Goal: Information Seeking & Learning: Learn about a topic

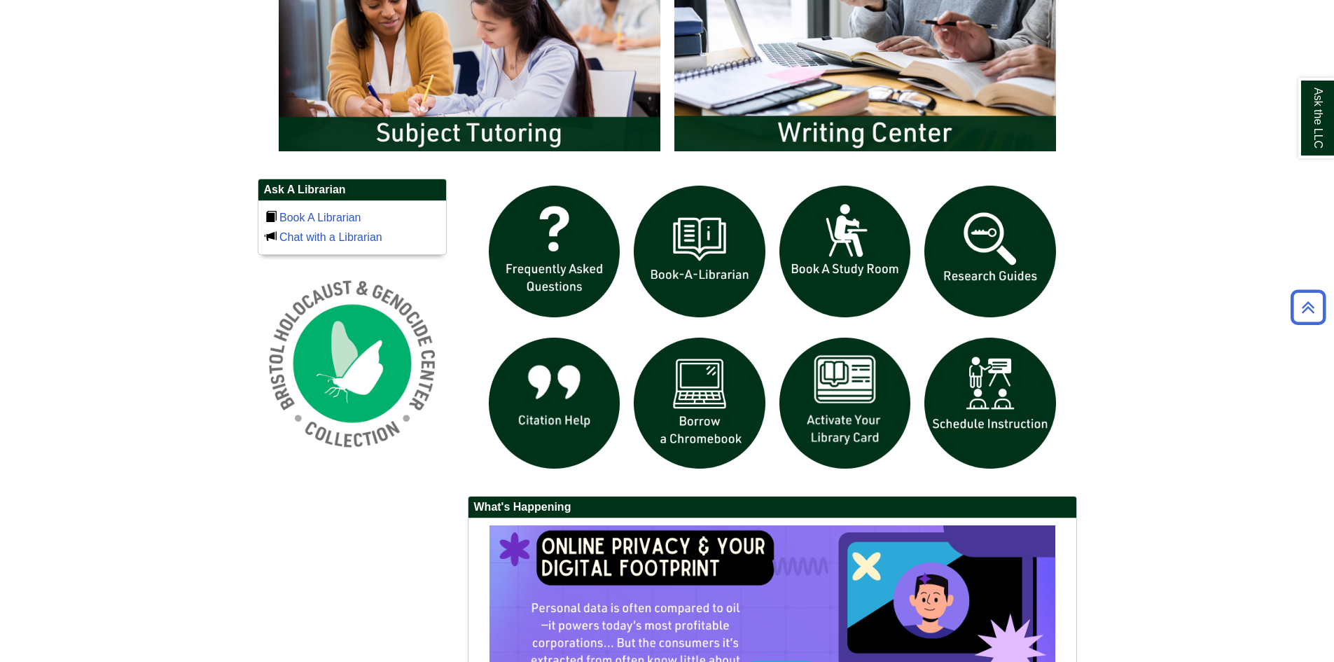
scroll to position [911, 0]
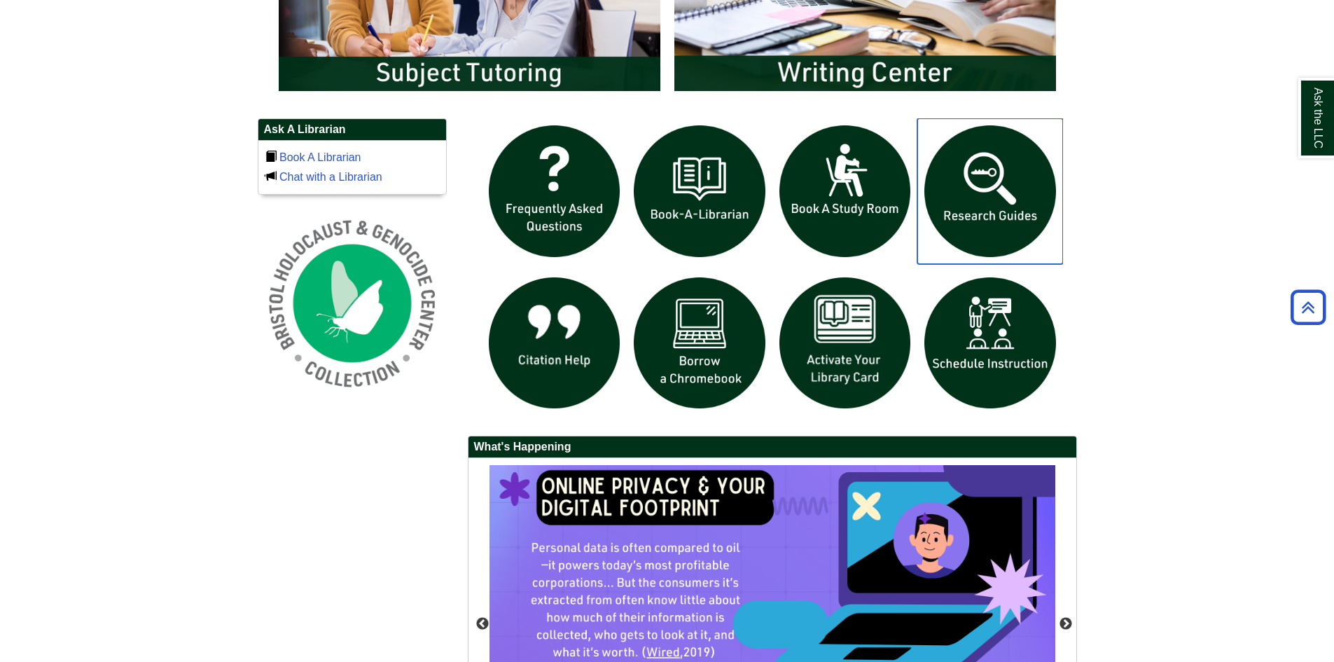
click at [990, 195] on img "slideshow" at bounding box center [991, 191] width 146 height 146
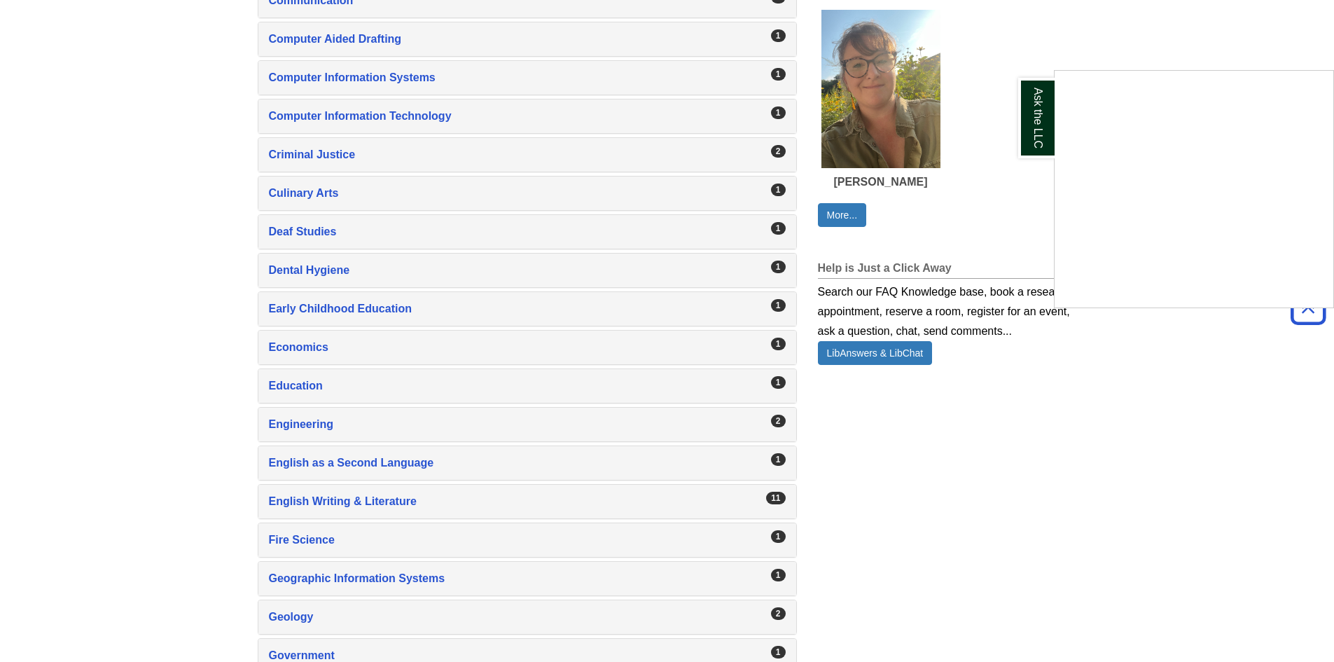
scroll to position [941, 0]
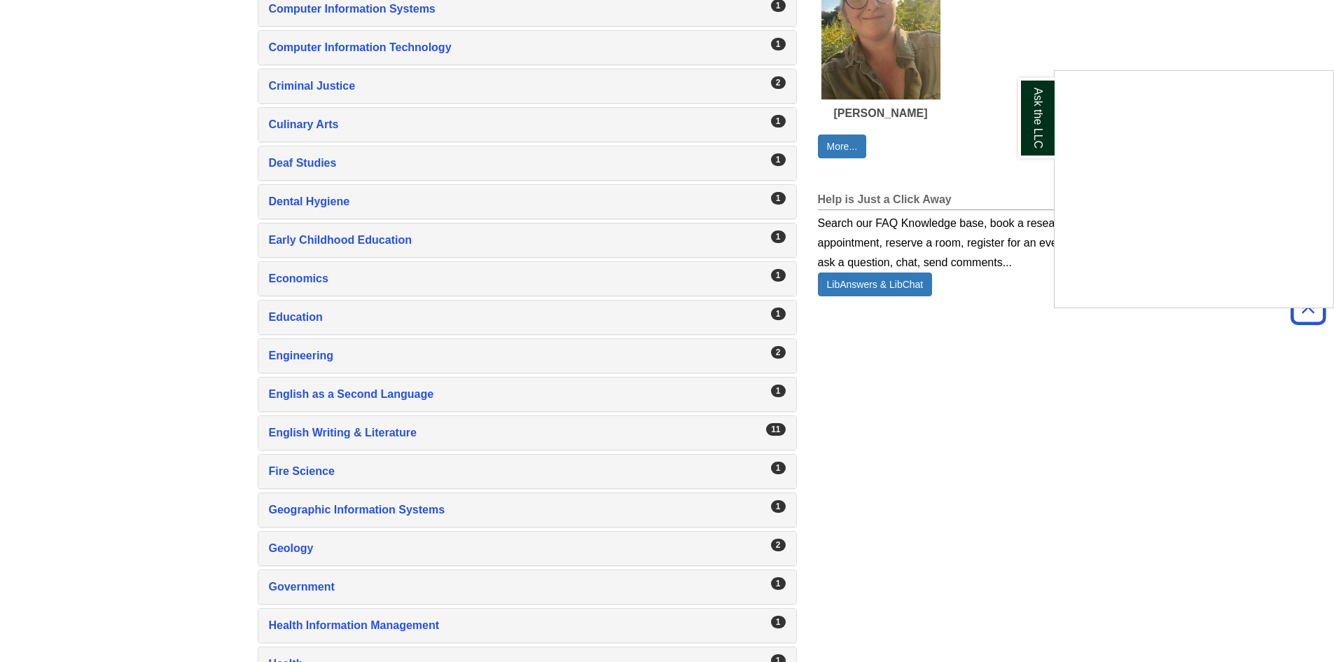
click at [473, 436] on div "Ask the LLC" at bounding box center [667, 331] width 1334 height 662
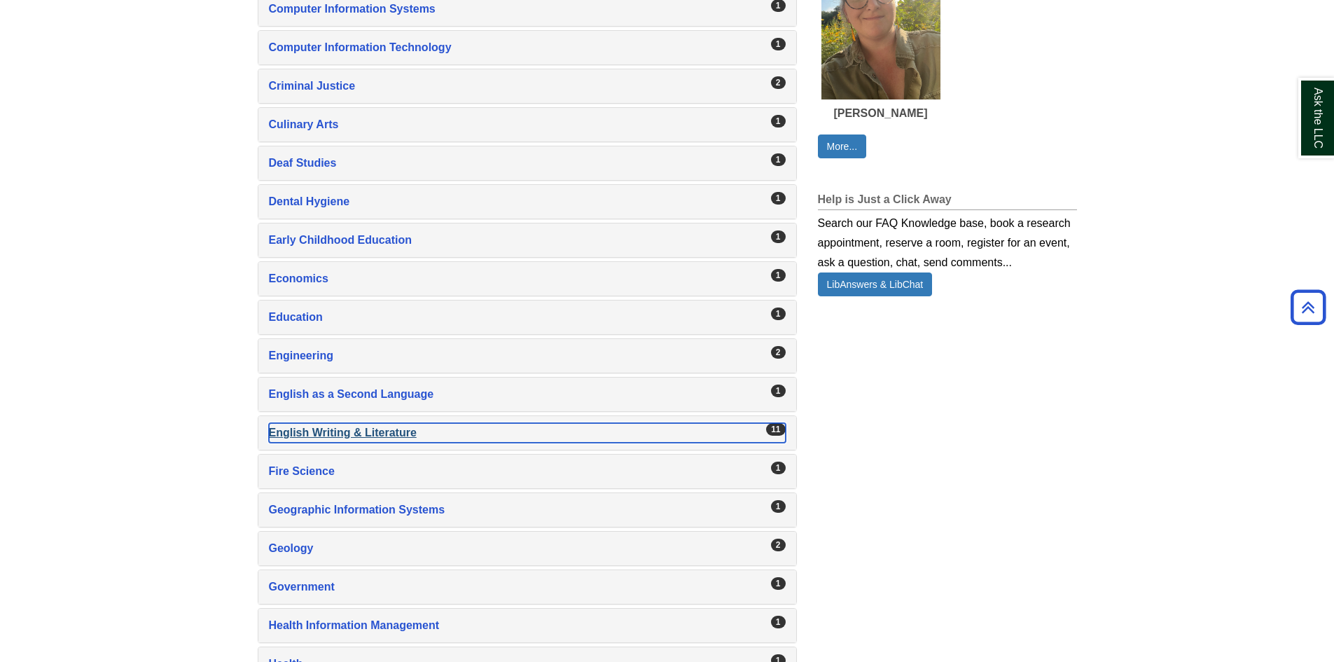
click at [385, 442] on div "English Writing & Literature , 11 guides" at bounding box center [527, 433] width 517 height 20
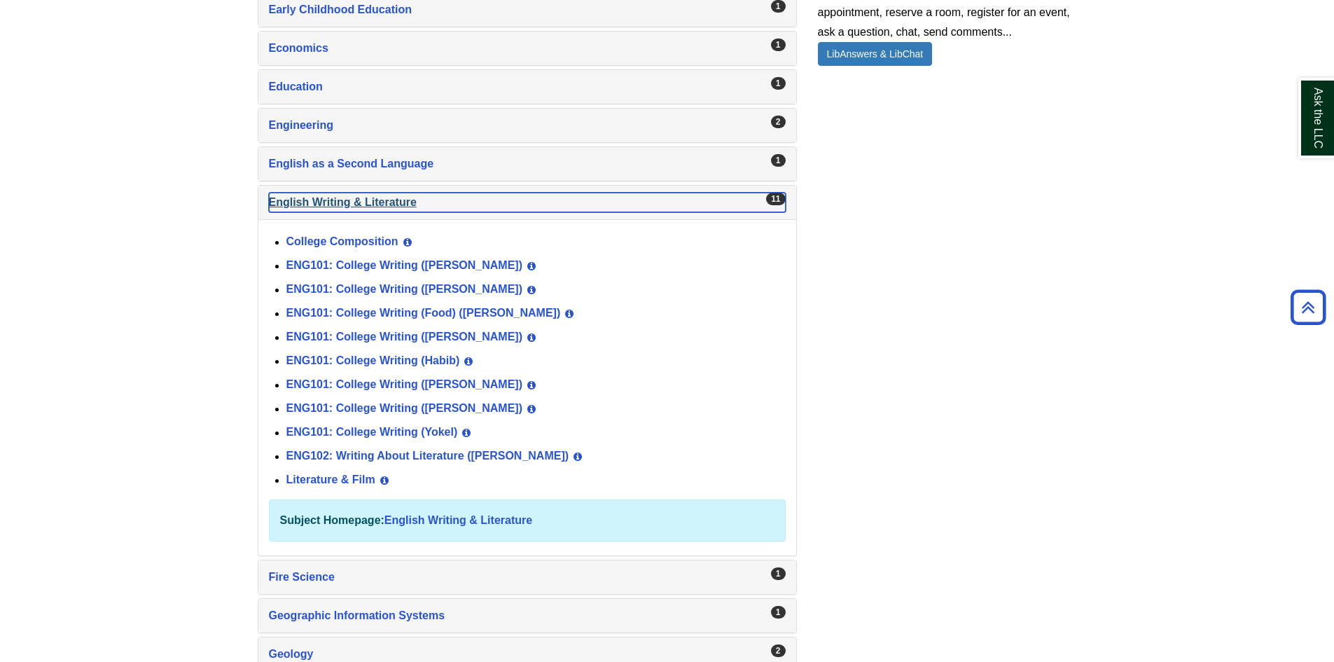
scroll to position [1222, 0]
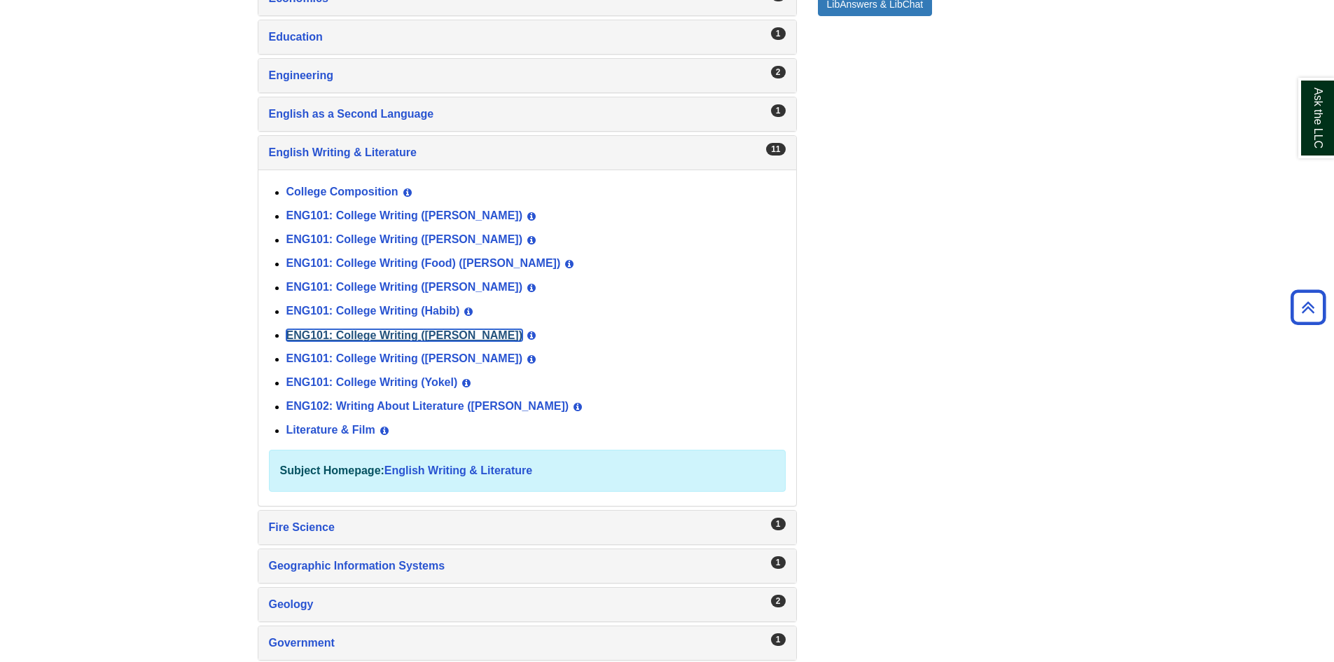
click at [350, 334] on link "ENG101: College Writing ([PERSON_NAME])" at bounding box center [404, 335] width 237 height 12
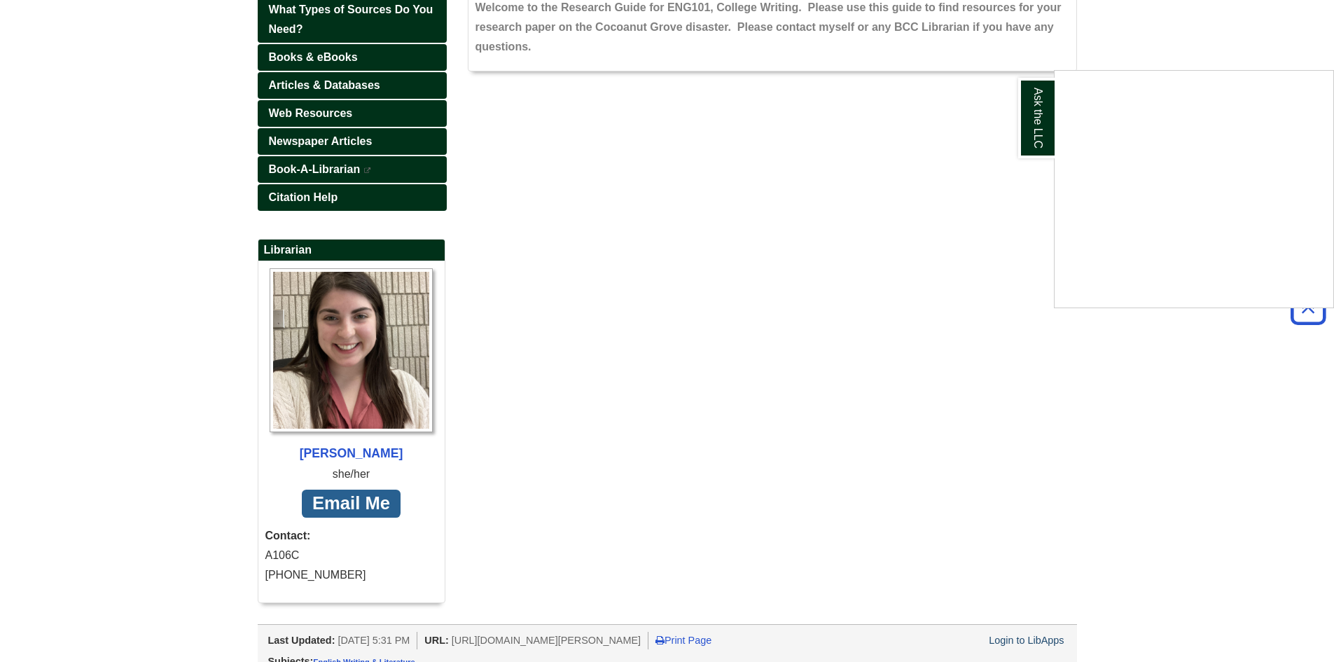
scroll to position [210, 0]
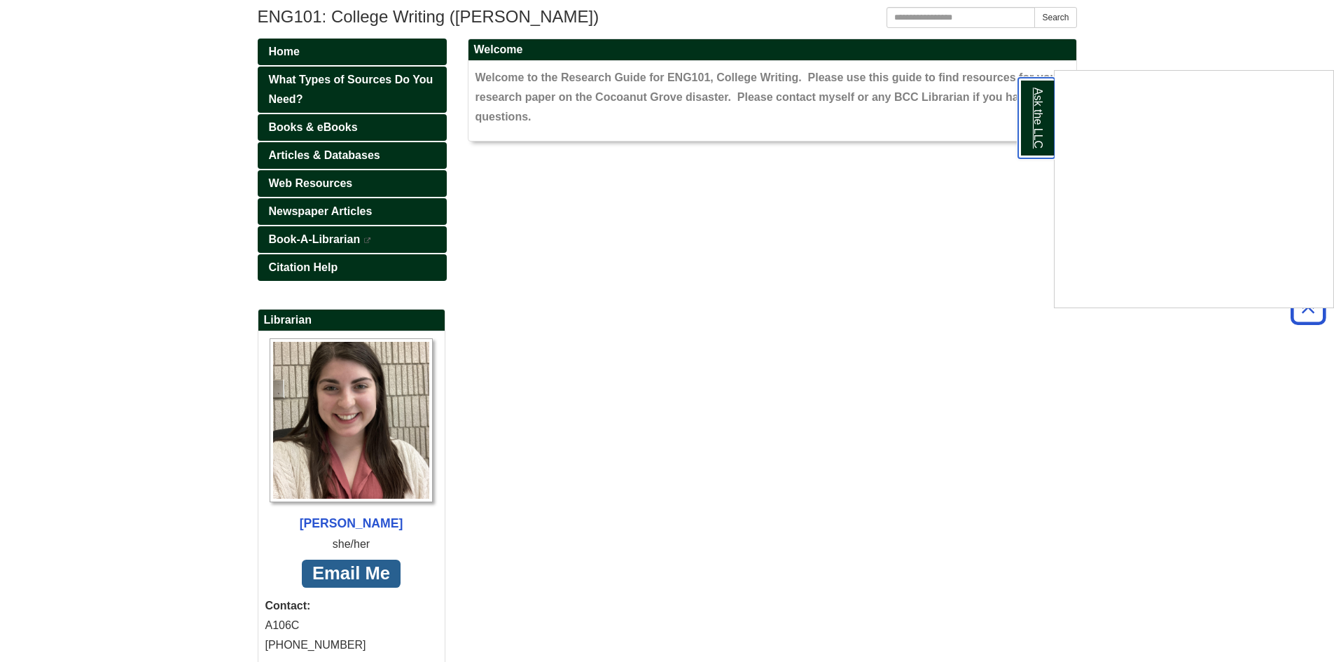
click at [1041, 152] on link "Ask the LLC" at bounding box center [1036, 118] width 36 height 81
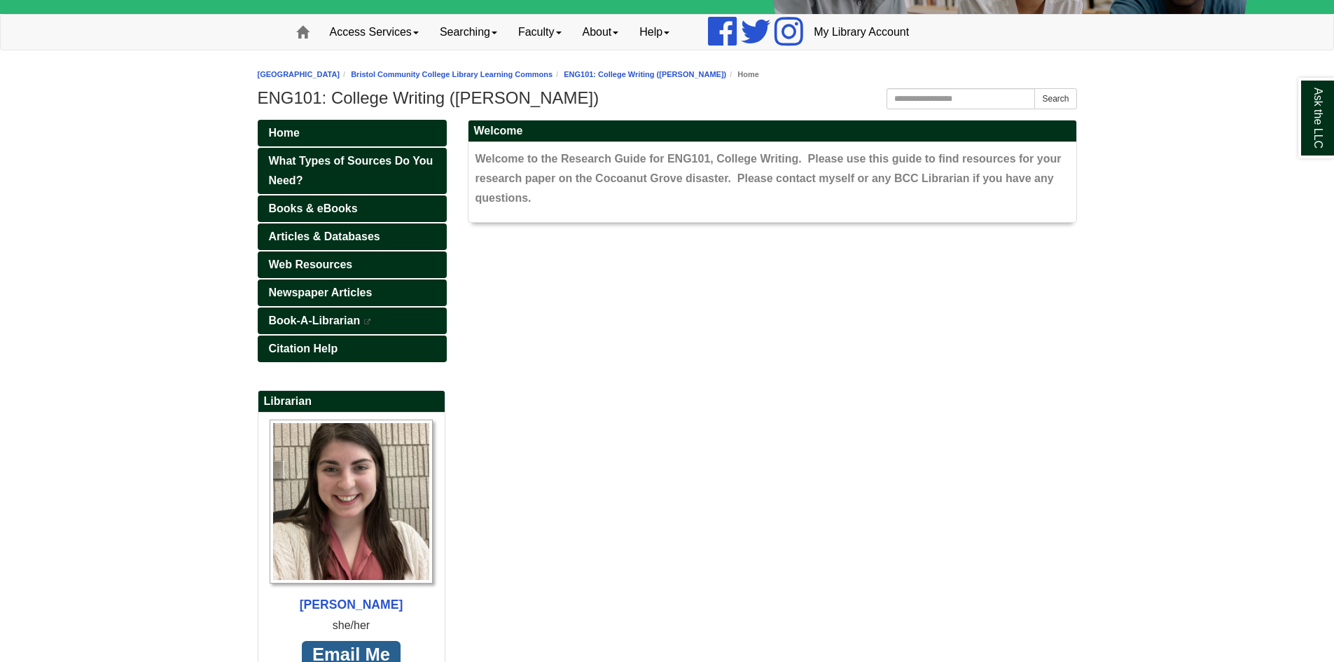
scroll to position [140, 0]
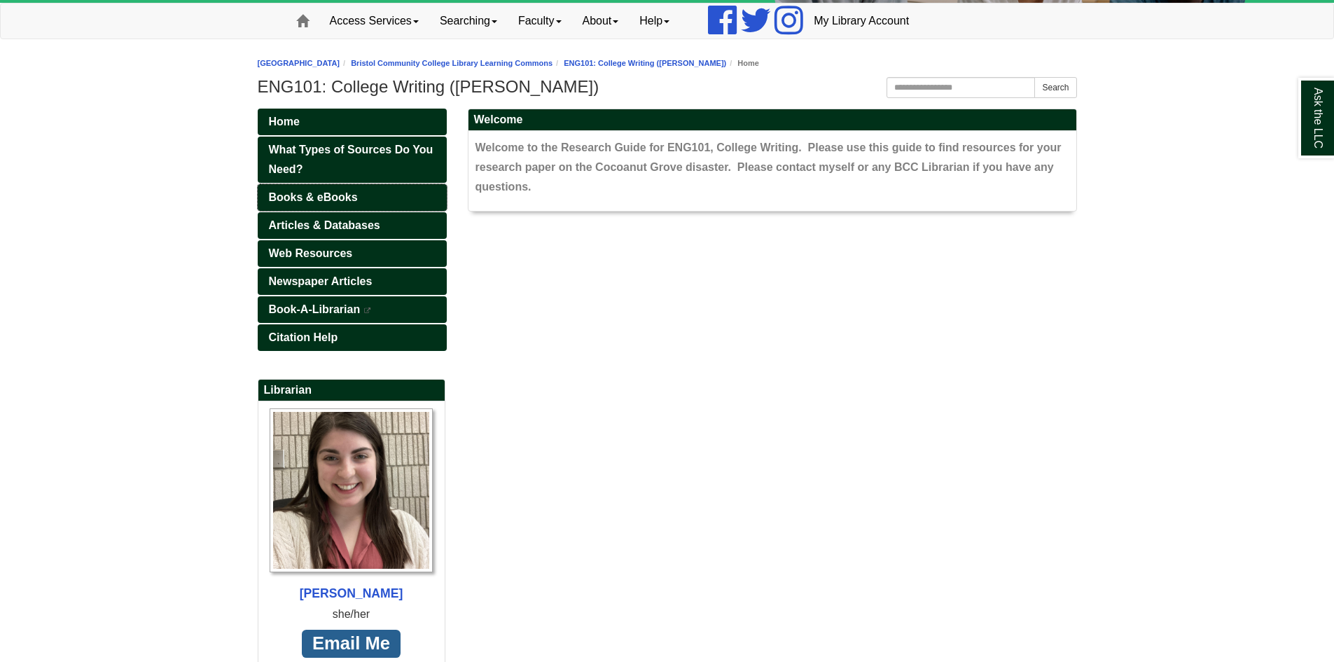
click at [396, 197] on link "Books & eBooks" at bounding box center [352, 197] width 189 height 27
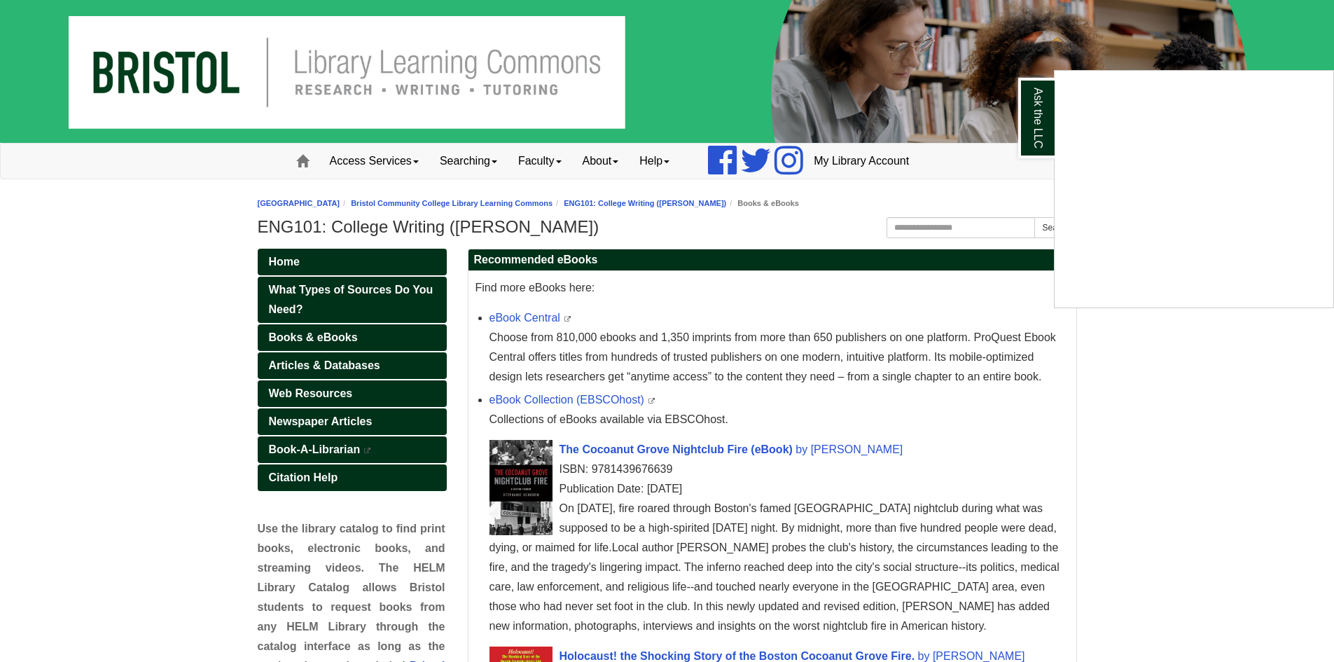
click at [343, 420] on div "Ask the LLC" at bounding box center [667, 331] width 1334 height 662
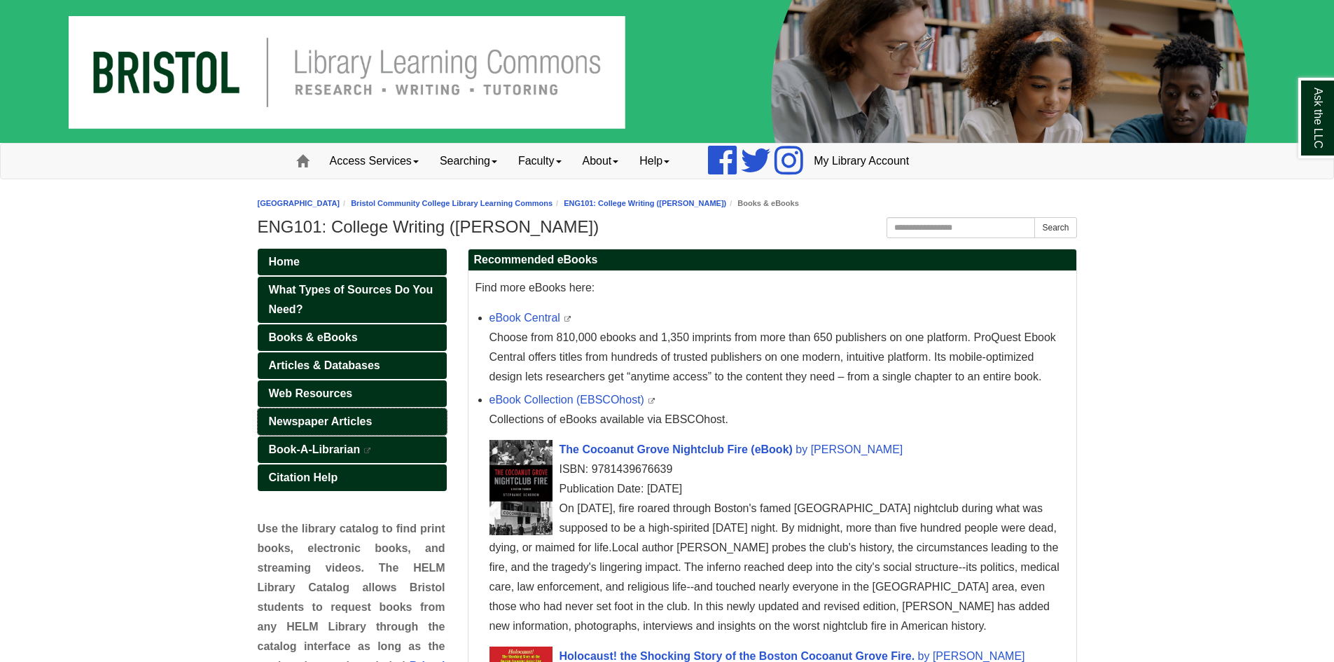
click at [345, 420] on span "Newspaper Articles" at bounding box center [321, 421] width 104 height 12
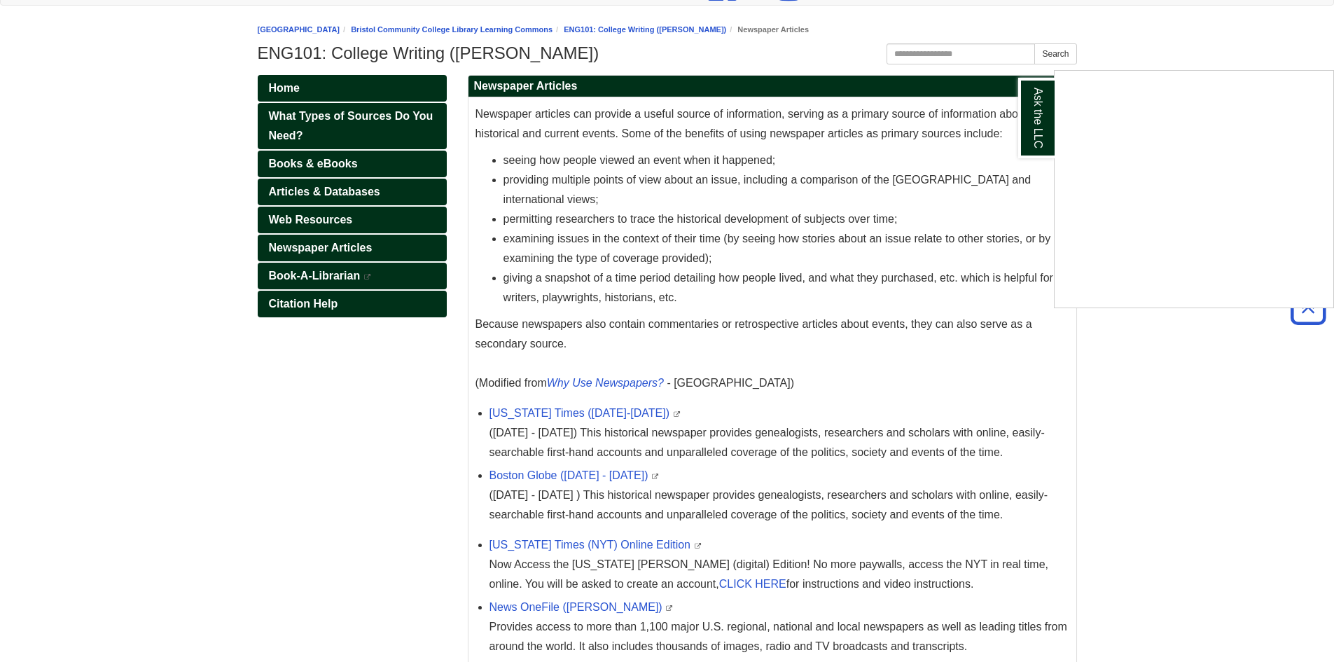
scroll to position [41, 0]
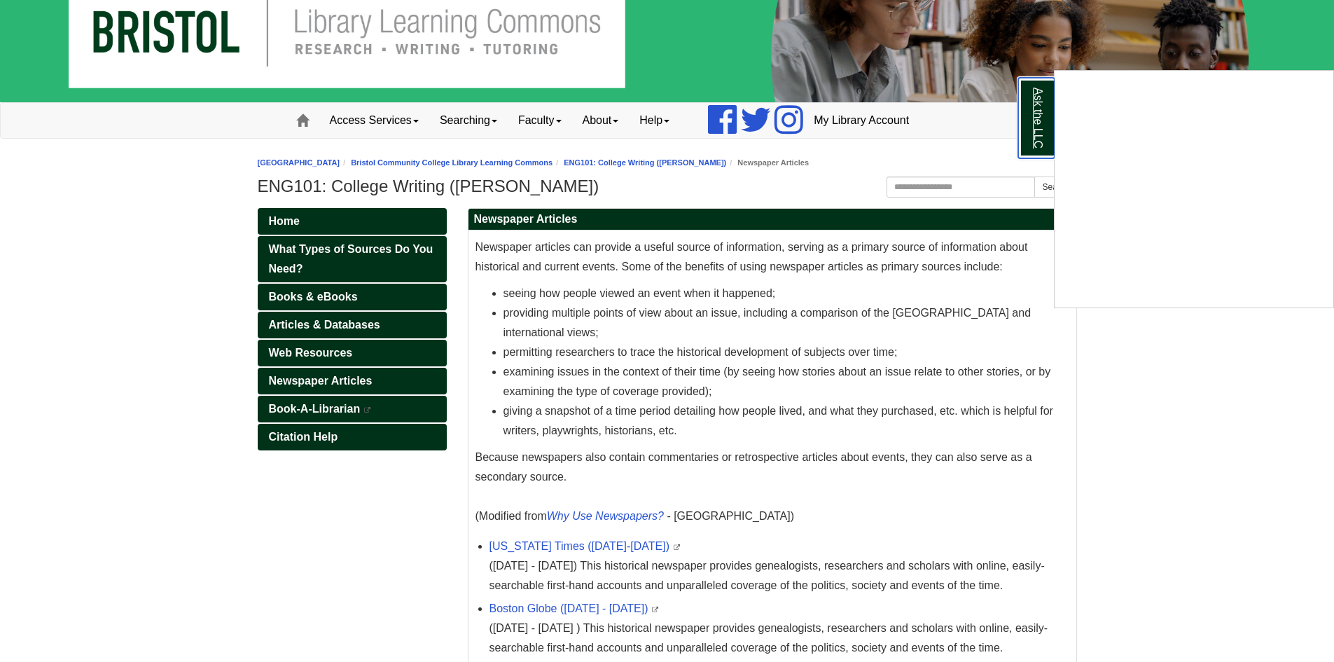
click at [1025, 141] on link "Ask the LLC" at bounding box center [1036, 118] width 36 height 81
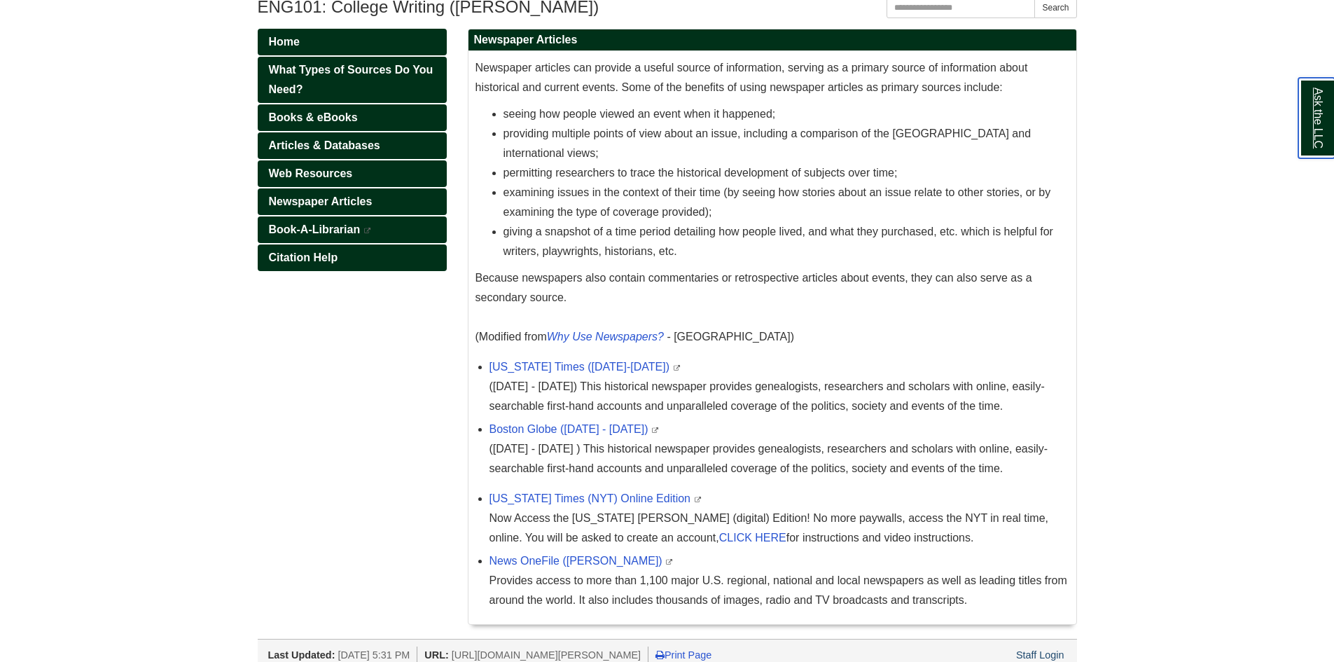
scroll to position [251, 0]
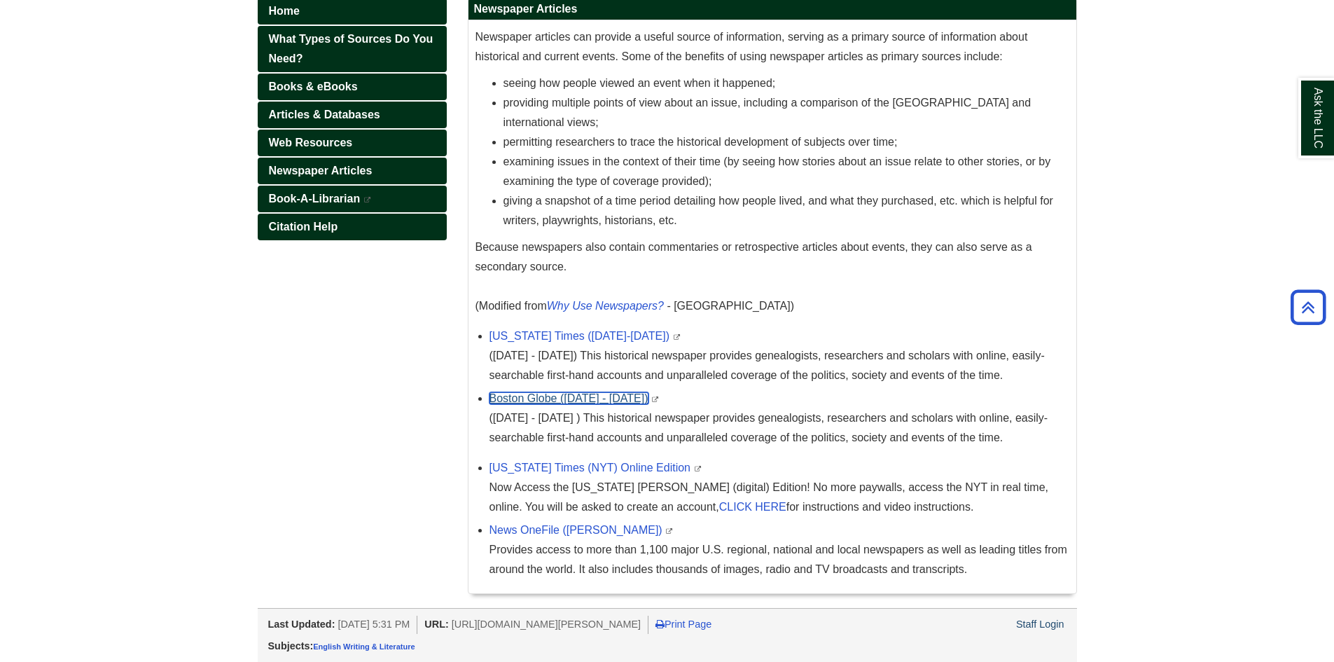
click at [591, 396] on link "Boston Globe ([DATE] - [DATE])" at bounding box center [569, 398] width 159 height 12
